Goal: Learn about a topic: Learn about a topic

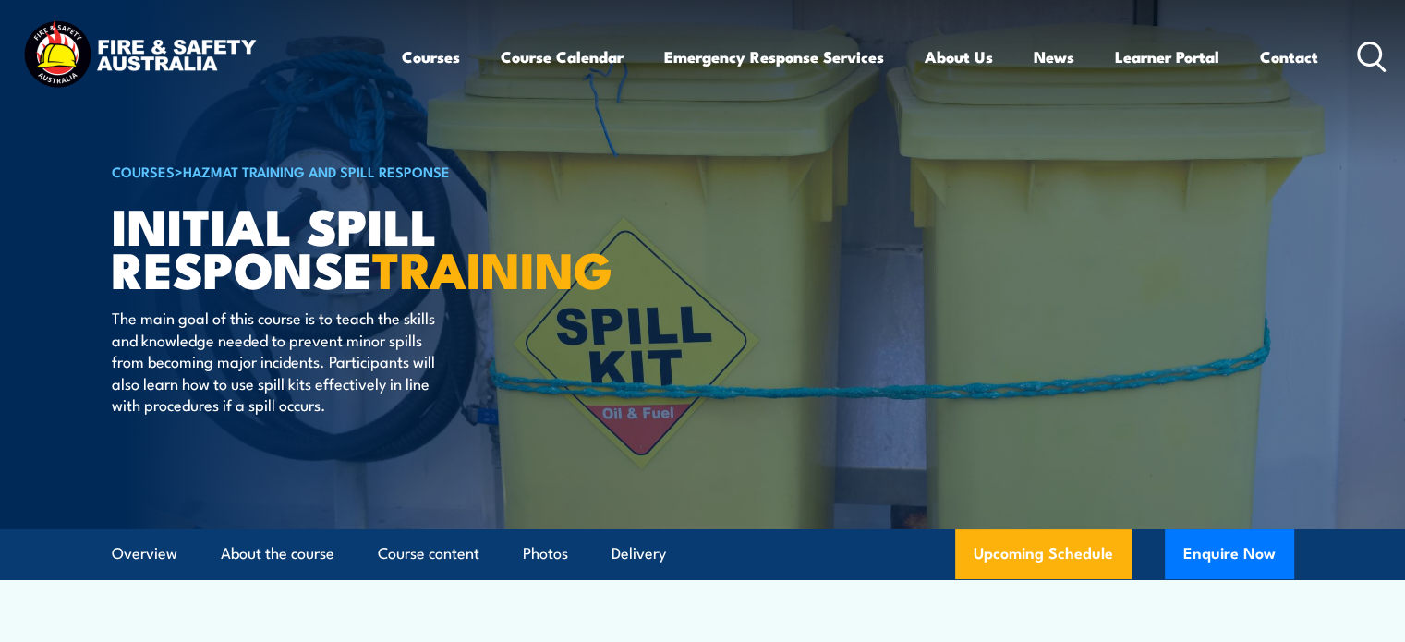
scroll to position [92, 0]
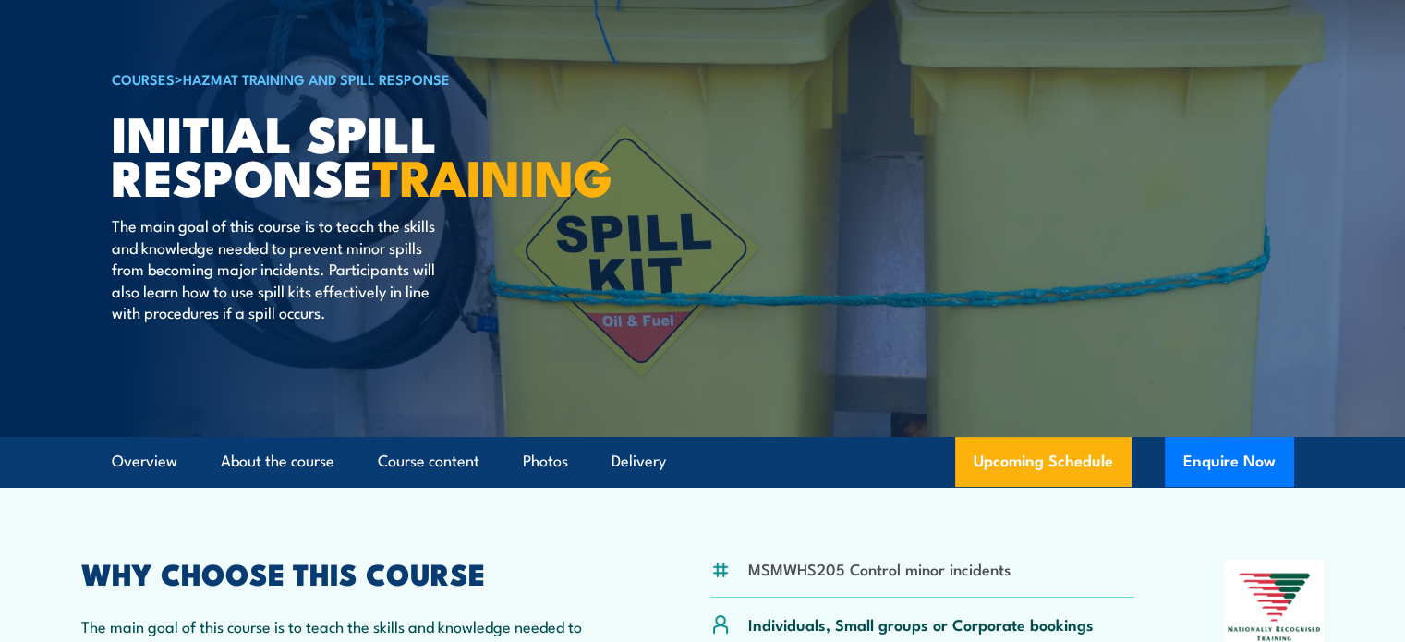
click at [329, 322] on p "The main goal of this course is to teach the skills and knowledge needed to pre…" at bounding box center [280, 268] width 337 height 108
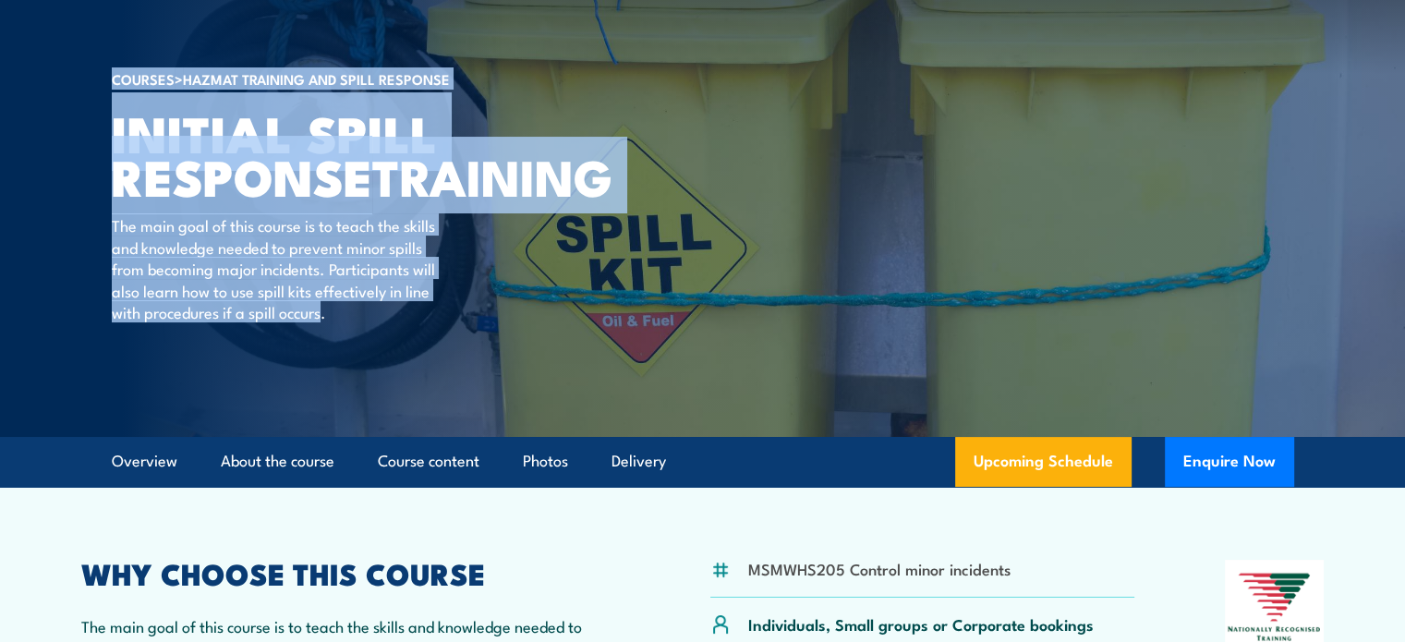
drag, startPoint x: 321, startPoint y: 360, endPoint x: 105, endPoint y: 269, distance: 234.7
click at [105, 269] on section "COURSES > HAZMAT Training and Spill Response Initial Spill Response TRAINING Th…" at bounding box center [702, 172] width 1405 height 529
click at [133, 278] on p "The main goal of this course is to teach the skills and knowledge needed to pre…" at bounding box center [280, 268] width 337 height 108
click at [525, 197] on h1 "Initial Spill Response TRAINING" at bounding box center [340, 154] width 456 height 86
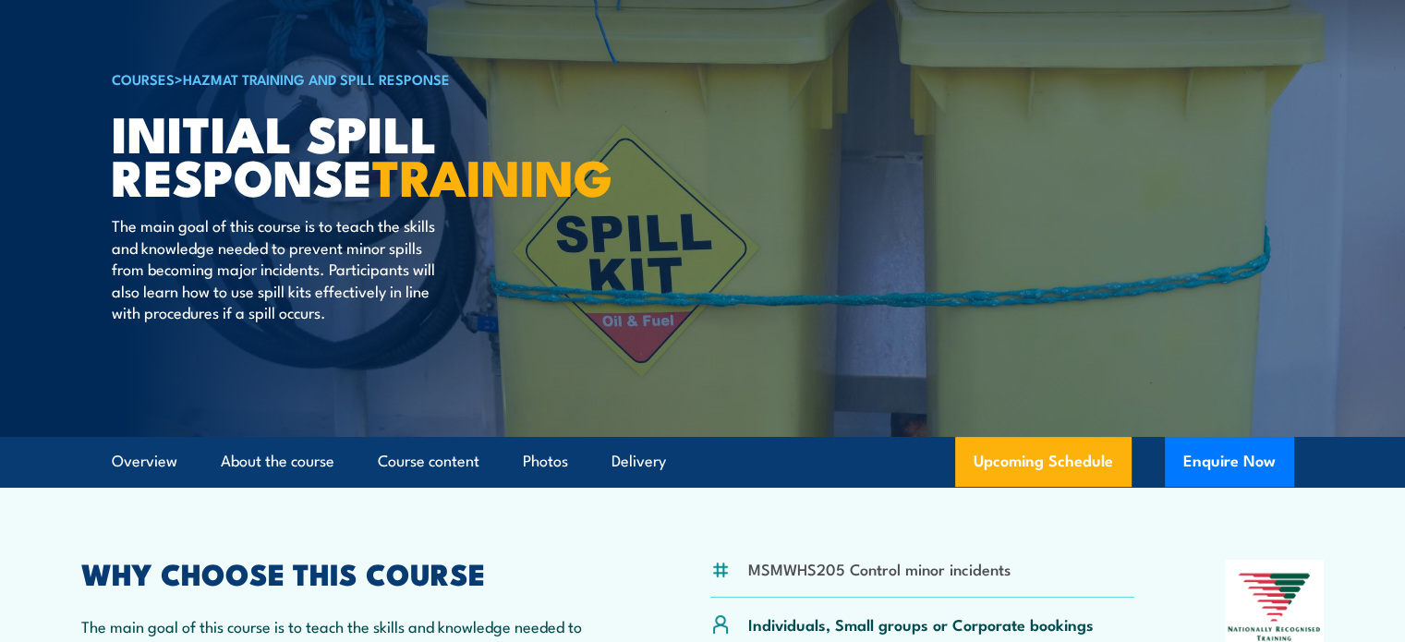
click at [112, 272] on p "The main goal of this course is to teach the skills and knowledge needed to pre…" at bounding box center [280, 268] width 337 height 108
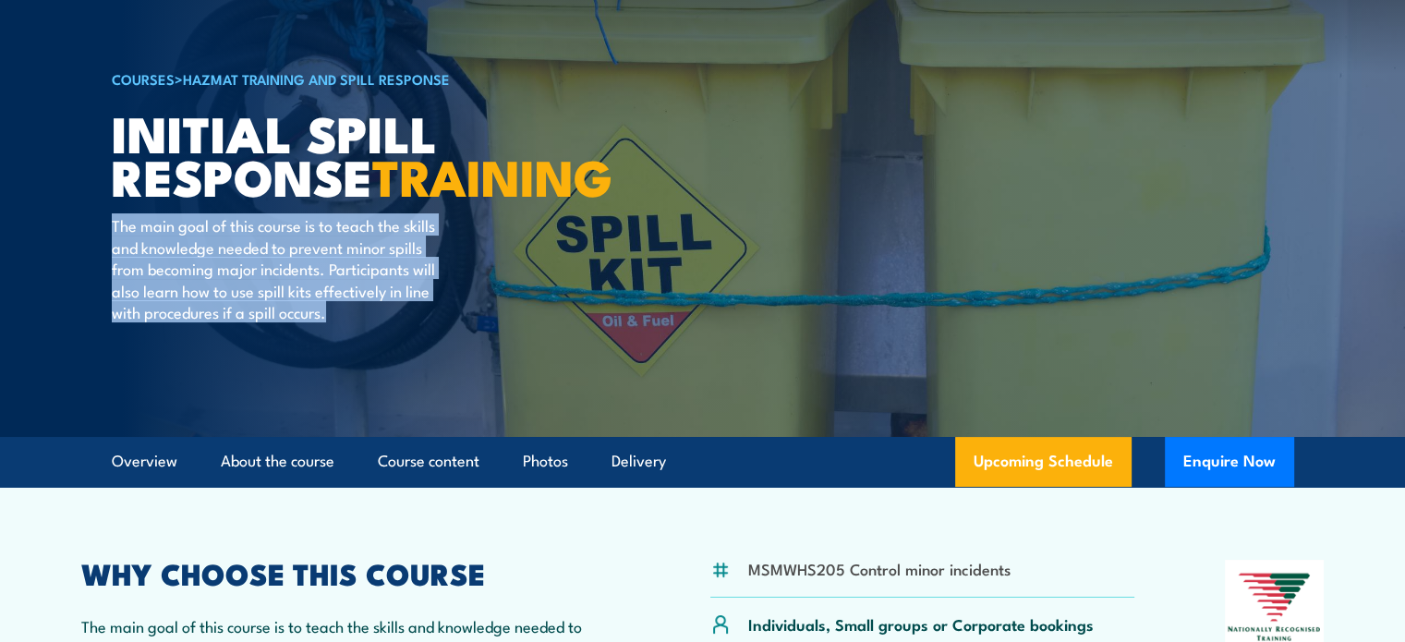
drag, startPoint x: 112, startPoint y: 272, endPoint x: 341, endPoint y: 361, distance: 245.6
click at [341, 322] on p "The main goal of this course is to teach the skills and knowledge needed to pre…" at bounding box center [280, 268] width 337 height 108
copy p "The main goal of this course is to teach the skills and knowledge needed to pre…"
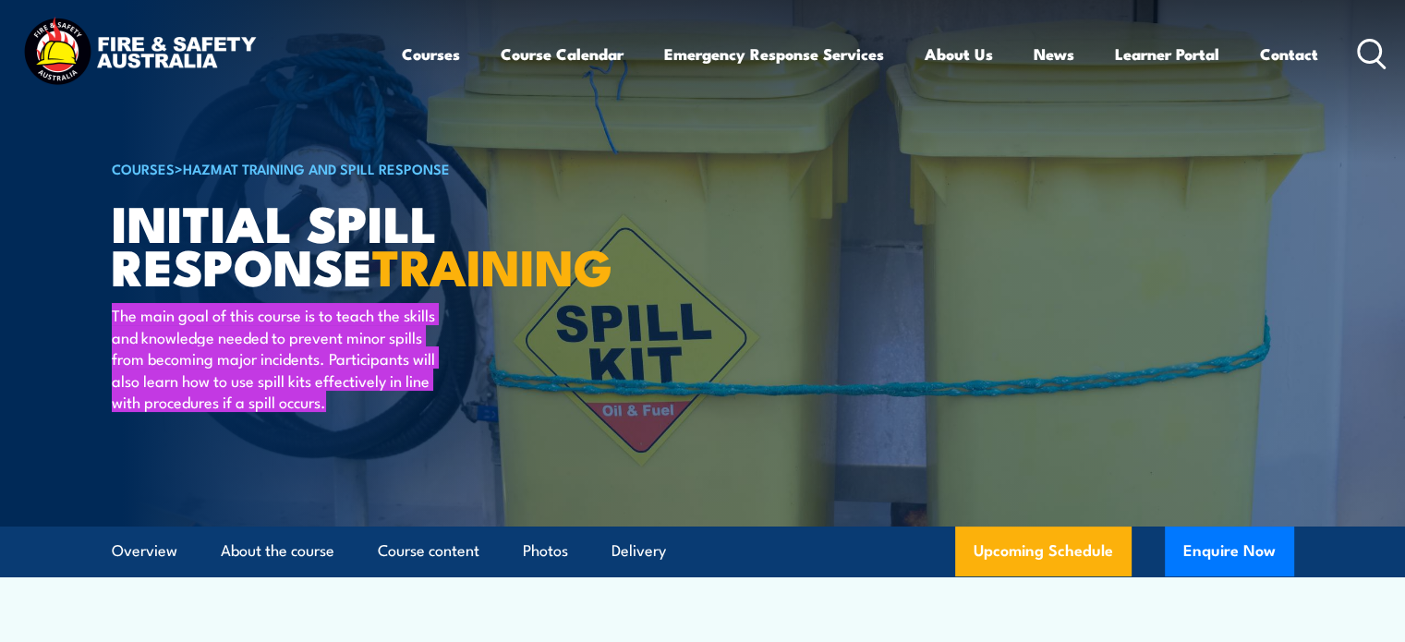
scroll to position [0, 0]
